Goal: Task Accomplishment & Management: Use online tool/utility

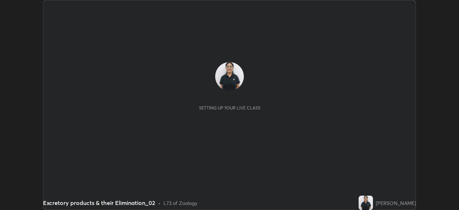
scroll to position [210, 459]
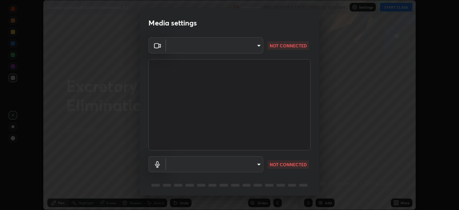
type input "78cfd06ab845a6670bd6b41bc9e532a74a61c5b076cd205a076ea7eadb4db4c9"
type input "69be97f84e7049c03813f0bcc4bf6ee2b0abac823b5cb4bd6cd9a10a9ec1d596"
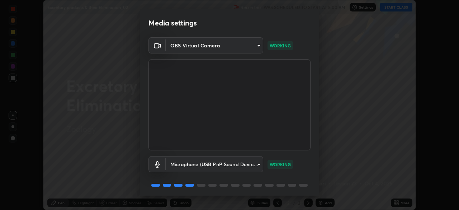
scroll to position [25, 0]
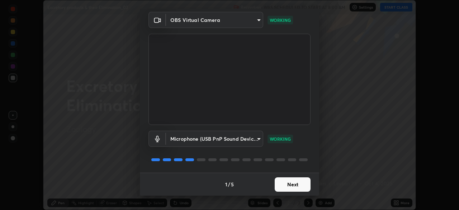
click at [288, 183] on button "Next" at bounding box center [293, 184] width 36 height 14
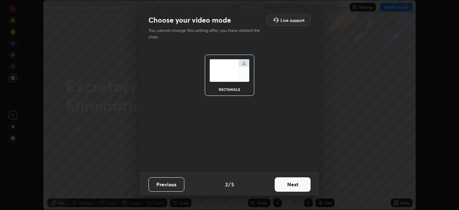
scroll to position [0, 0]
click at [287, 178] on button "Next" at bounding box center [293, 184] width 36 height 14
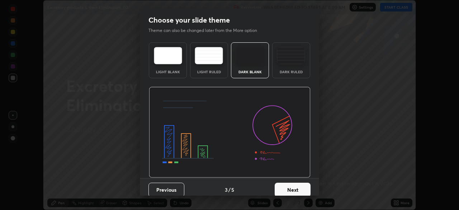
click at [290, 183] on button "Next" at bounding box center [293, 190] width 36 height 14
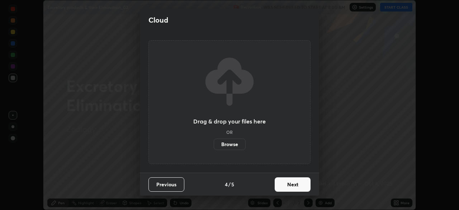
click at [164, 182] on button "Previous" at bounding box center [167, 184] width 36 height 14
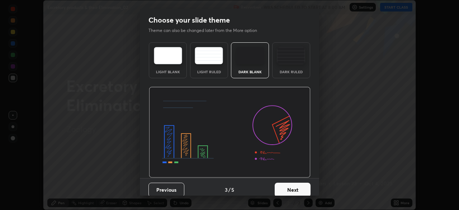
click at [288, 69] on div "Dark Ruled" at bounding box center [291, 60] width 38 height 36
click at [275, 188] on button "Next" at bounding box center [293, 190] width 36 height 14
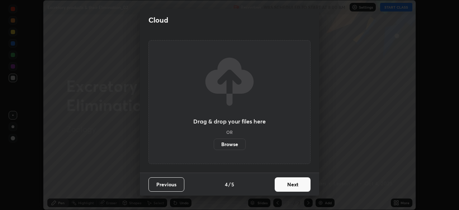
click at [276, 184] on button "Next" at bounding box center [293, 184] width 36 height 14
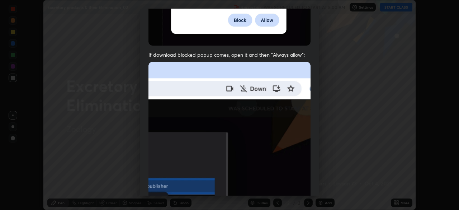
scroll to position [172, 0]
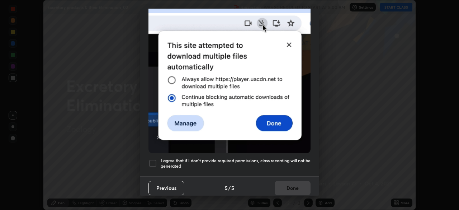
click at [154, 159] on div at bounding box center [153, 163] width 9 height 9
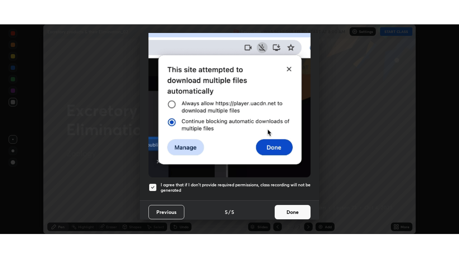
scroll to position [171, 0]
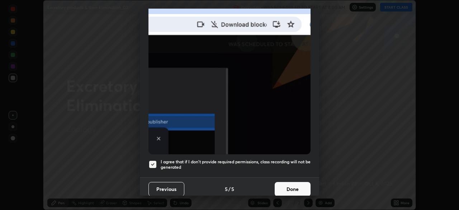
click at [279, 182] on button "Done" at bounding box center [293, 189] width 36 height 14
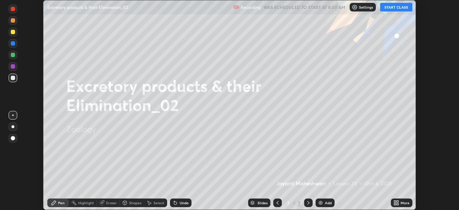
click at [396, 8] on button "START CLASS" at bounding box center [396, 7] width 32 height 9
click at [398, 201] on icon at bounding box center [398, 202] width 2 height 2
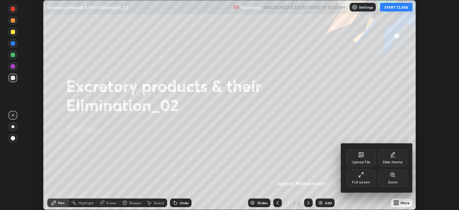
click at [358, 180] on div "Full screen" at bounding box center [361, 182] width 18 height 4
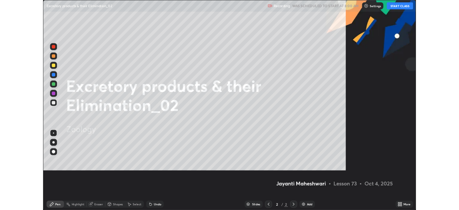
scroll to position [258, 459]
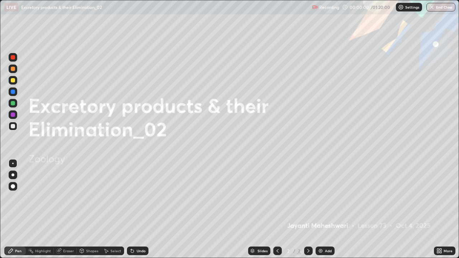
click at [326, 210] on div "Add" at bounding box center [325, 251] width 19 height 9
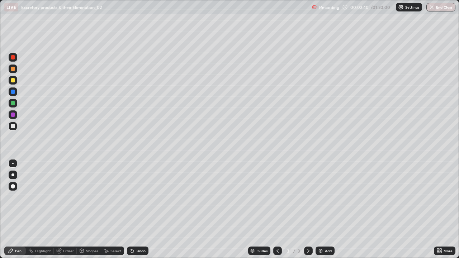
click at [13, 175] on div at bounding box center [12, 175] width 3 height 3
click at [82, 210] on icon at bounding box center [82, 252] width 0 height 3
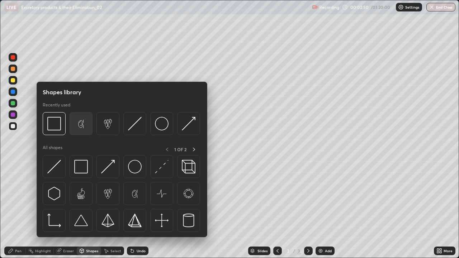
click at [81, 125] on img at bounding box center [81, 124] width 14 height 14
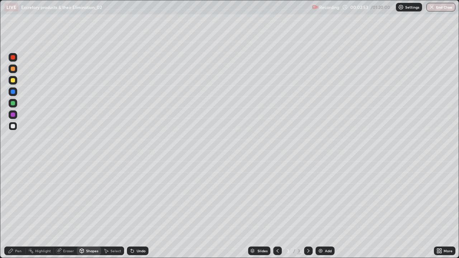
click at [20, 210] on div "Pen" at bounding box center [15, 251] width 22 height 9
click at [14, 105] on div at bounding box center [13, 103] width 4 height 4
click at [14, 79] on div at bounding box center [13, 80] width 4 height 4
click at [12, 69] on div at bounding box center [13, 69] width 4 height 4
click at [13, 81] on div at bounding box center [13, 80] width 4 height 4
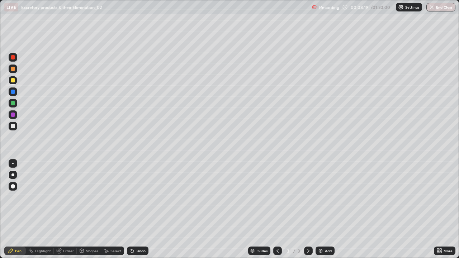
click at [13, 84] on div at bounding box center [13, 80] width 9 height 9
click at [14, 103] on div at bounding box center [13, 103] width 4 height 4
click at [13, 126] on div at bounding box center [13, 126] width 4 height 4
click at [13, 80] on div at bounding box center [13, 80] width 4 height 4
click at [137, 210] on div "Undo" at bounding box center [141, 251] width 9 height 4
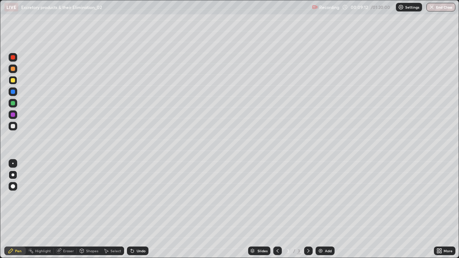
click at [138, 210] on div "Undo" at bounding box center [141, 251] width 9 height 4
click at [137, 210] on div "Undo" at bounding box center [141, 251] width 9 height 4
click at [321, 210] on div "Add" at bounding box center [325, 251] width 19 height 9
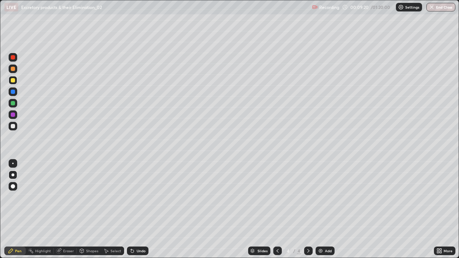
click at [13, 127] on div at bounding box center [13, 126] width 4 height 4
click at [137, 210] on div "Undo" at bounding box center [141, 251] width 9 height 4
click at [13, 103] on div at bounding box center [13, 103] width 4 height 4
click at [13, 59] on div at bounding box center [13, 57] width 4 height 4
click at [13, 80] on div at bounding box center [13, 80] width 4 height 4
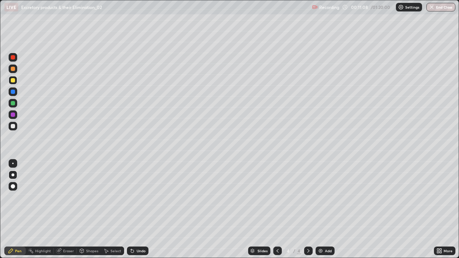
click at [13, 126] on div at bounding box center [13, 126] width 4 height 4
click at [12, 103] on div at bounding box center [13, 103] width 4 height 4
click at [12, 127] on div at bounding box center [13, 126] width 4 height 4
click at [105, 210] on icon at bounding box center [107, 251] width 4 height 4
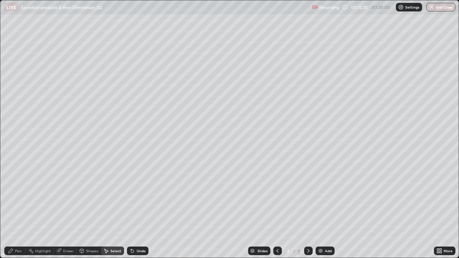
click at [23, 210] on div "Pen" at bounding box center [15, 251] width 22 height 9
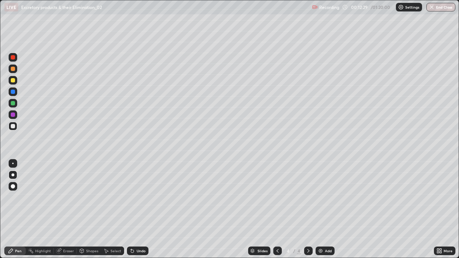
click at [137, 210] on div "Undo" at bounding box center [141, 251] width 9 height 4
click at [13, 103] on div at bounding box center [13, 103] width 4 height 4
click at [14, 127] on div at bounding box center [13, 126] width 4 height 4
click at [12, 104] on div at bounding box center [13, 103] width 4 height 4
click at [88, 210] on div "Shapes" at bounding box center [92, 251] width 12 height 4
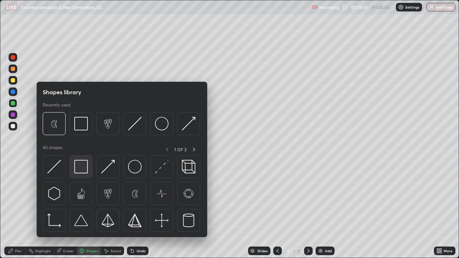
click at [78, 169] on img at bounding box center [81, 167] width 14 height 14
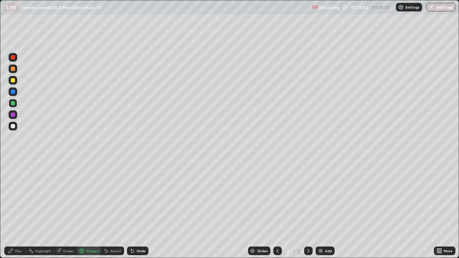
click at [12, 115] on div at bounding box center [13, 115] width 4 height 4
click at [13, 127] on div at bounding box center [13, 126] width 4 height 4
click at [13, 104] on div at bounding box center [13, 103] width 4 height 4
click at [24, 210] on div "Pen" at bounding box center [15, 251] width 22 height 9
click at [13, 127] on div at bounding box center [13, 126] width 4 height 4
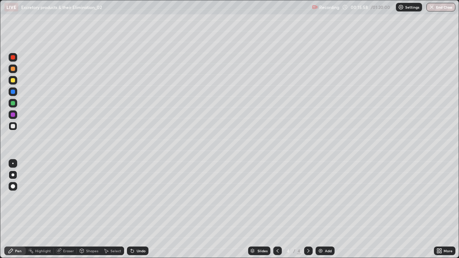
click at [14, 104] on div at bounding box center [13, 103] width 4 height 4
click at [278, 210] on icon at bounding box center [278, 251] width 6 height 6
click at [323, 210] on div "Add" at bounding box center [325, 251] width 19 height 9
click at [15, 125] on div at bounding box center [13, 126] width 9 height 9
click at [13, 82] on div at bounding box center [13, 80] width 4 height 4
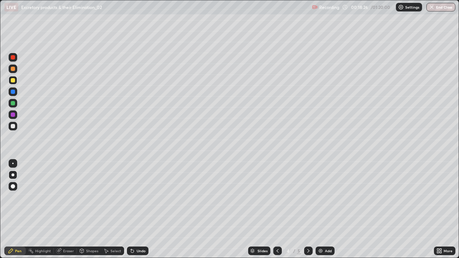
click at [13, 126] on div at bounding box center [13, 126] width 4 height 4
click at [13, 81] on div at bounding box center [13, 80] width 4 height 4
click at [13, 71] on div at bounding box center [13, 69] width 9 height 9
click at [15, 126] on div at bounding box center [13, 126] width 4 height 4
click at [13, 69] on div at bounding box center [13, 69] width 4 height 4
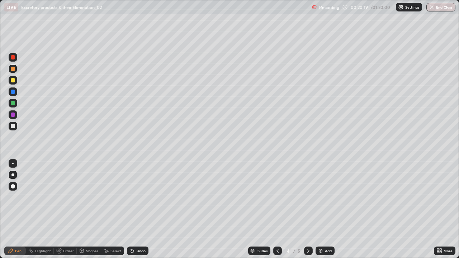
click at [13, 127] on div at bounding box center [13, 126] width 4 height 4
click at [14, 129] on div at bounding box center [13, 126] width 9 height 9
click at [138, 210] on div "Undo" at bounding box center [141, 251] width 9 height 4
click at [137, 210] on div "Undo" at bounding box center [141, 251] width 9 height 4
click at [311, 210] on div at bounding box center [308, 251] width 9 height 9
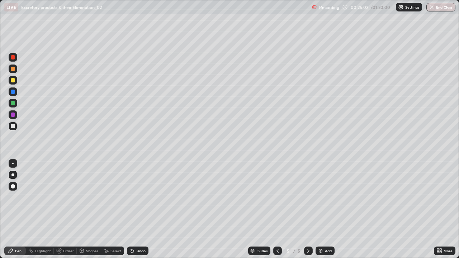
click at [12, 80] on div at bounding box center [13, 80] width 4 height 4
click at [323, 210] on div "Add" at bounding box center [325, 251] width 19 height 9
click at [14, 130] on div at bounding box center [13, 126] width 9 height 9
click at [13, 58] on div at bounding box center [13, 57] width 4 height 4
click at [15, 80] on div at bounding box center [13, 80] width 4 height 4
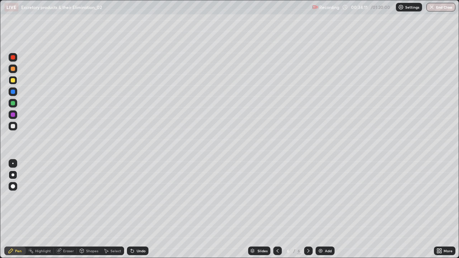
click at [13, 104] on div at bounding box center [13, 103] width 4 height 4
click at [14, 80] on div at bounding box center [13, 80] width 4 height 4
click at [13, 58] on div at bounding box center [13, 57] width 4 height 4
click at [12, 82] on div at bounding box center [13, 80] width 4 height 4
click at [12, 124] on div at bounding box center [13, 126] width 4 height 4
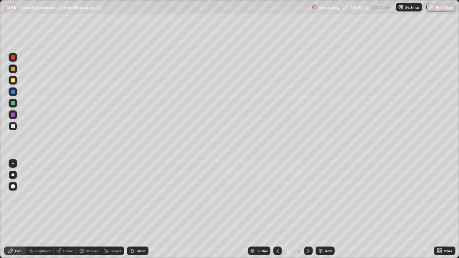
click at [14, 81] on div at bounding box center [13, 80] width 4 height 4
click at [13, 105] on div at bounding box center [13, 103] width 4 height 4
click at [13, 164] on div at bounding box center [12, 163] width 1 height 1
click at [13, 115] on div at bounding box center [13, 115] width 4 height 4
click at [13, 81] on div at bounding box center [13, 80] width 4 height 4
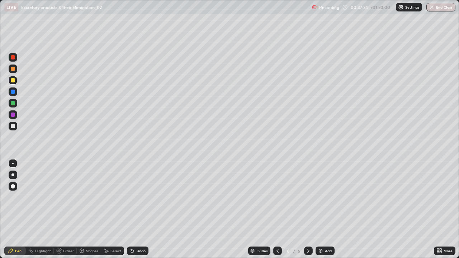
click at [13, 175] on div at bounding box center [12, 175] width 3 height 3
click at [12, 59] on div at bounding box center [13, 57] width 4 height 4
click at [13, 80] on div at bounding box center [13, 80] width 4 height 4
click at [13, 61] on div at bounding box center [13, 57] width 9 height 9
click at [16, 79] on div at bounding box center [13, 80] width 9 height 9
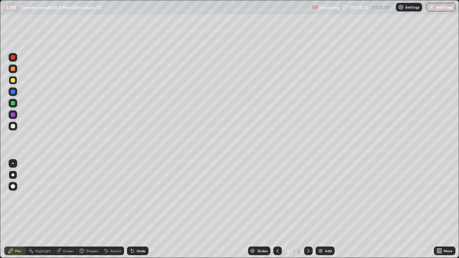
click at [14, 113] on div at bounding box center [13, 115] width 4 height 4
click at [13, 84] on div at bounding box center [13, 80] width 9 height 9
click at [14, 105] on div at bounding box center [13, 103] width 4 height 4
click at [15, 115] on div at bounding box center [13, 115] width 9 height 9
click at [13, 94] on div at bounding box center [13, 92] width 4 height 4
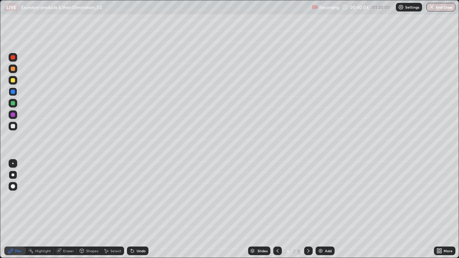
click at [9, 125] on div at bounding box center [13, 126] width 9 height 9
click at [12, 103] on div at bounding box center [13, 103] width 4 height 4
click at [322, 210] on img at bounding box center [321, 251] width 6 height 6
click at [16, 128] on div at bounding box center [13, 126] width 9 height 9
click at [15, 81] on div at bounding box center [13, 80] width 4 height 4
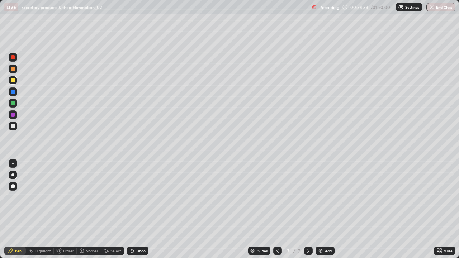
click at [14, 126] on div at bounding box center [13, 126] width 4 height 4
click at [14, 80] on div at bounding box center [13, 80] width 4 height 4
click at [12, 67] on div at bounding box center [13, 69] width 4 height 4
click at [13, 164] on div at bounding box center [12, 163] width 1 height 1
click at [14, 72] on div at bounding box center [13, 69] width 9 height 9
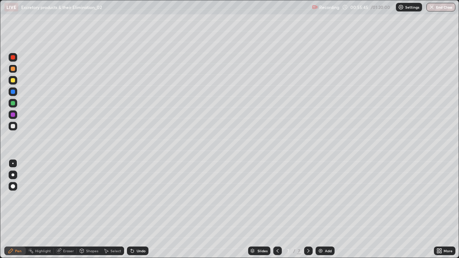
click at [15, 95] on div at bounding box center [13, 92] width 9 height 9
click at [15, 105] on div at bounding box center [13, 103] width 9 height 9
click at [13, 175] on div at bounding box center [12, 175] width 3 height 3
click at [14, 166] on div at bounding box center [13, 163] width 9 height 9
click at [15, 58] on div at bounding box center [13, 57] width 4 height 4
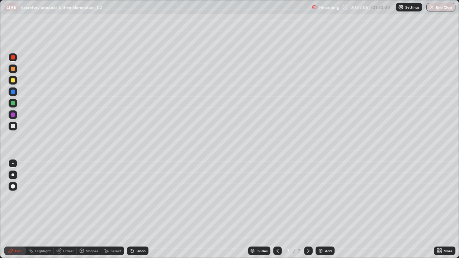
click at [16, 125] on div at bounding box center [13, 126] width 9 height 9
click at [13, 175] on div at bounding box center [12, 175] width 3 height 3
click at [13, 80] on div at bounding box center [13, 80] width 4 height 4
click at [15, 127] on div at bounding box center [13, 126] width 9 height 9
click at [139, 210] on div "Undo" at bounding box center [141, 251] width 9 height 4
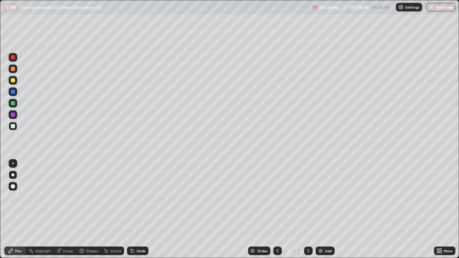
click at [16, 103] on div at bounding box center [13, 103] width 9 height 9
click at [16, 166] on div at bounding box center [13, 163] width 9 height 9
click at [15, 58] on div at bounding box center [13, 57] width 9 height 9
click at [12, 70] on div at bounding box center [13, 69] width 4 height 4
click at [13, 92] on div at bounding box center [13, 92] width 4 height 4
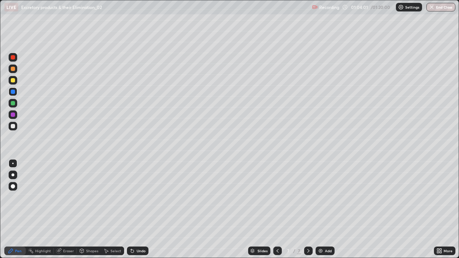
click at [13, 126] on div at bounding box center [13, 126] width 4 height 4
click at [14, 175] on div at bounding box center [12, 175] width 3 height 3
click at [318, 210] on img at bounding box center [321, 251] width 6 height 6
click at [141, 210] on div "Undo" at bounding box center [141, 251] width 9 height 4
click at [139, 210] on div "Undo" at bounding box center [141, 251] width 9 height 4
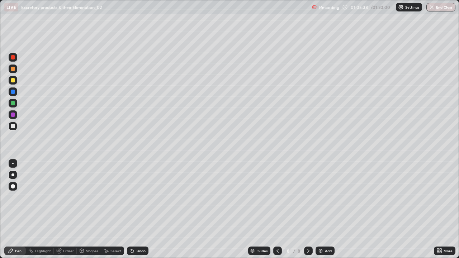
click at [14, 82] on div at bounding box center [13, 80] width 4 height 4
click at [13, 126] on div at bounding box center [13, 126] width 4 height 4
click at [15, 82] on div at bounding box center [13, 80] width 9 height 9
click at [14, 104] on div at bounding box center [13, 103] width 4 height 4
click at [14, 82] on div at bounding box center [13, 80] width 4 height 4
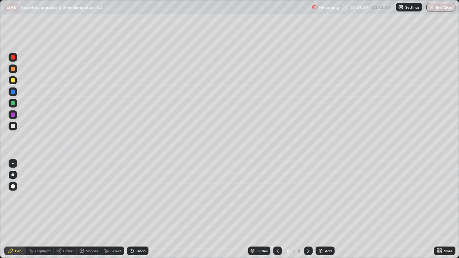
click at [13, 104] on div at bounding box center [13, 103] width 4 height 4
click at [13, 70] on div at bounding box center [13, 69] width 4 height 4
click at [13, 91] on div at bounding box center [13, 92] width 4 height 4
click at [13, 69] on div at bounding box center [13, 69] width 4 height 4
click at [13, 163] on div at bounding box center [12, 163] width 1 height 1
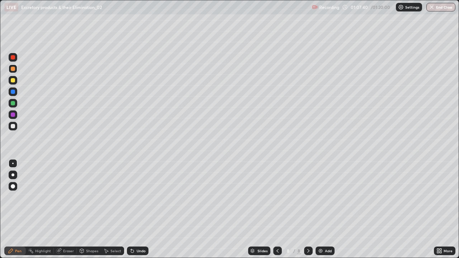
click at [14, 93] on div at bounding box center [13, 92] width 4 height 4
click at [13, 175] on div at bounding box center [12, 175] width 3 height 3
click at [13, 69] on div at bounding box center [13, 69] width 4 height 4
click at [14, 91] on div at bounding box center [13, 92] width 4 height 4
click at [13, 59] on div at bounding box center [13, 57] width 4 height 4
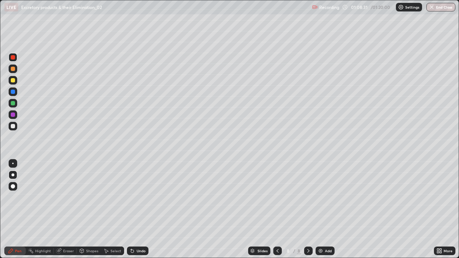
click at [12, 104] on div at bounding box center [13, 103] width 4 height 4
click at [16, 56] on div at bounding box center [13, 57] width 9 height 9
click at [12, 126] on div at bounding box center [13, 126] width 4 height 4
click at [13, 80] on div at bounding box center [13, 80] width 4 height 4
click at [86, 210] on div "Shapes" at bounding box center [92, 251] width 12 height 4
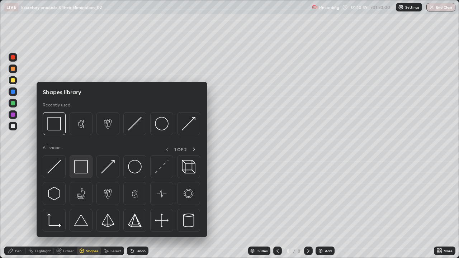
click at [82, 168] on img at bounding box center [81, 167] width 14 height 14
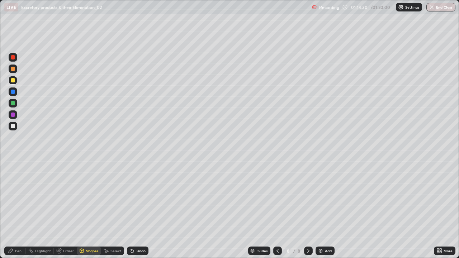
click at [23, 210] on div "Pen" at bounding box center [15, 251] width 22 height 9
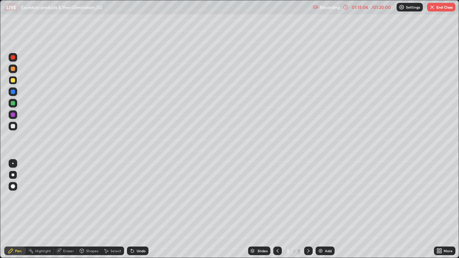
click at [323, 210] on div "Add" at bounding box center [325, 251] width 19 height 9
click at [13, 126] on div at bounding box center [13, 126] width 4 height 4
click at [280, 210] on div at bounding box center [277, 251] width 9 height 9
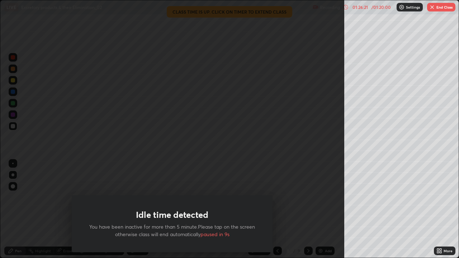
click at [441, 9] on button "End Class" at bounding box center [441, 7] width 28 height 9
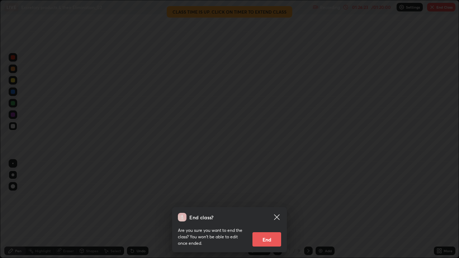
click at [272, 210] on button "End" at bounding box center [267, 239] width 29 height 14
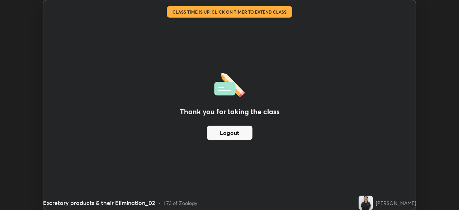
scroll to position [35668, 35418]
